Goal: Task Accomplishment & Management: Use online tool/utility

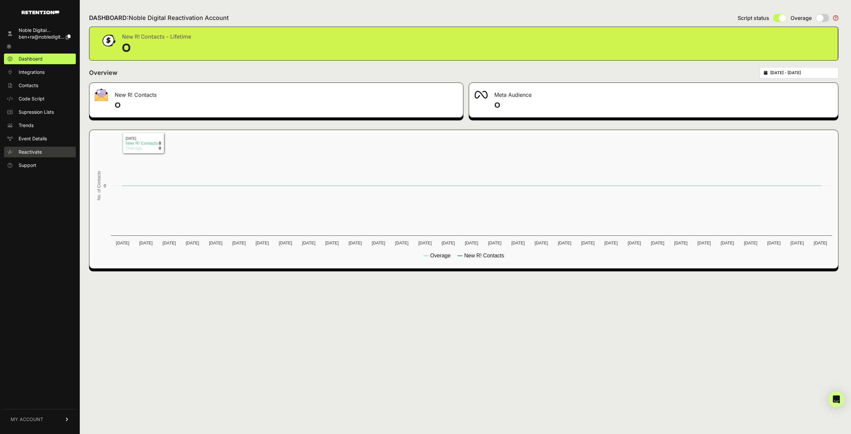
click at [40, 154] on span "Reactivate" at bounding box center [30, 152] width 23 height 7
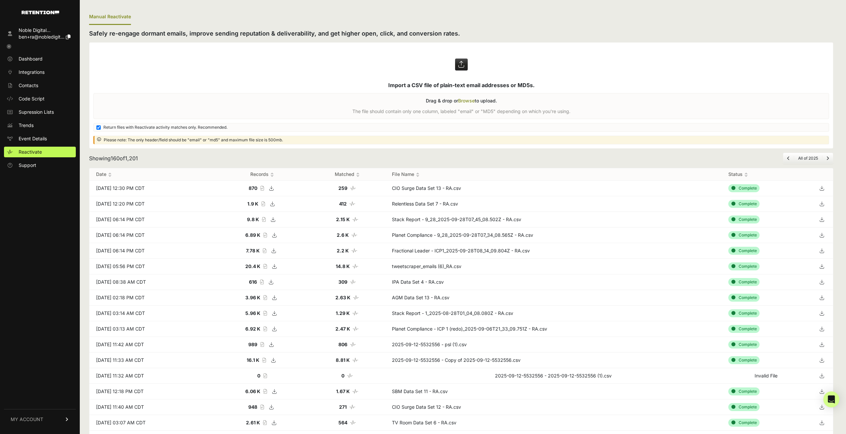
click at [419, 67] on label at bounding box center [461, 96] width 744 height 106
click at [0, 0] on input "file" at bounding box center [0, 0] width 0 height 0
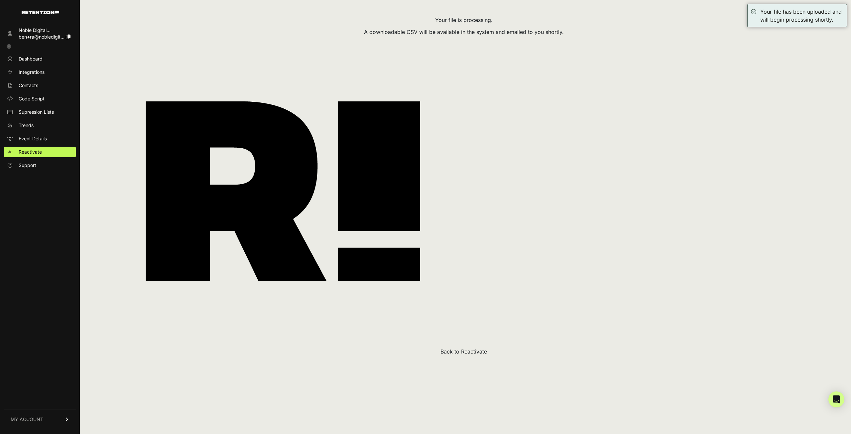
click at [475, 354] on button "Back to Reactivate" at bounding box center [464, 352] width 47 height 8
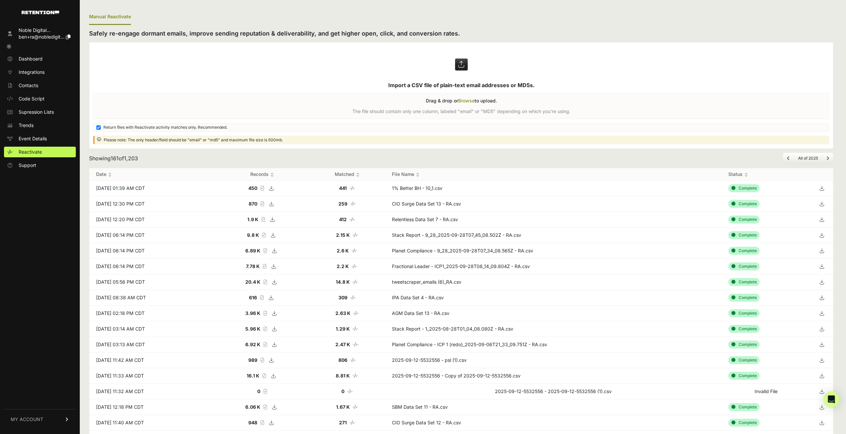
click at [827, 189] on icon at bounding box center [821, 188] width 9 height 10
click at [759, 23] on ul "Manual Reactivate" at bounding box center [461, 17] width 745 height 16
